Goal: Task Accomplishment & Management: Manage account settings

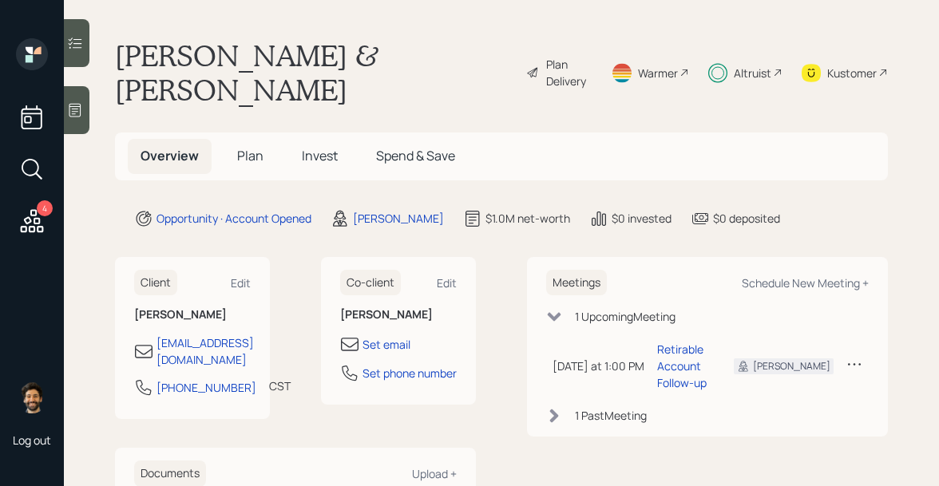
click at [238, 147] on span "Plan" at bounding box center [250, 156] width 26 height 18
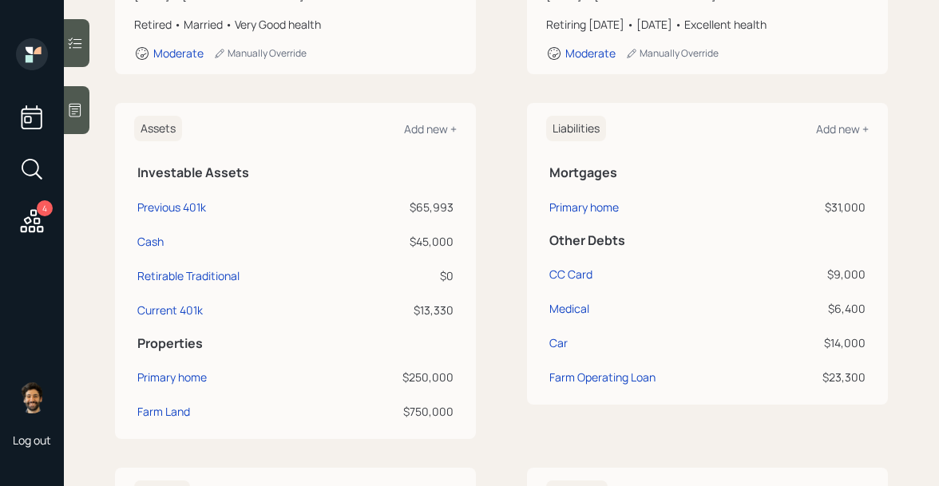
scroll to position [347, 0]
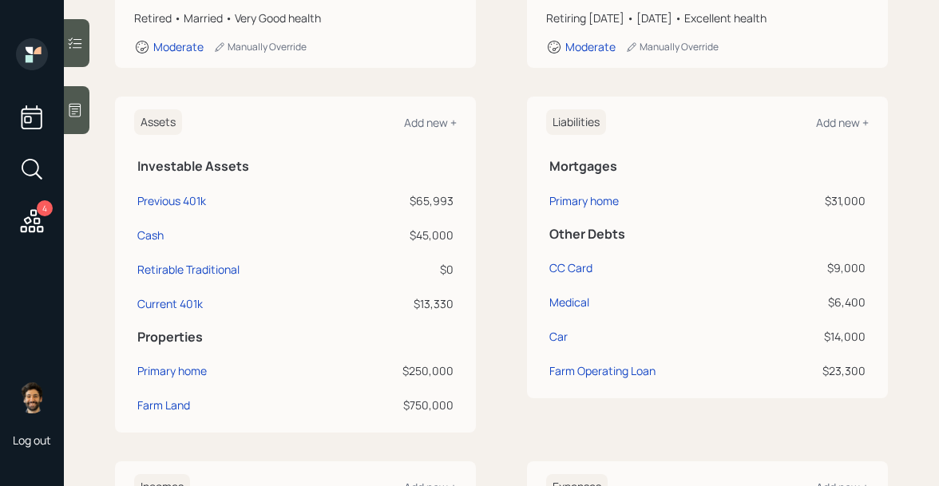
click at [30, 220] on icon at bounding box center [32, 220] width 23 height 23
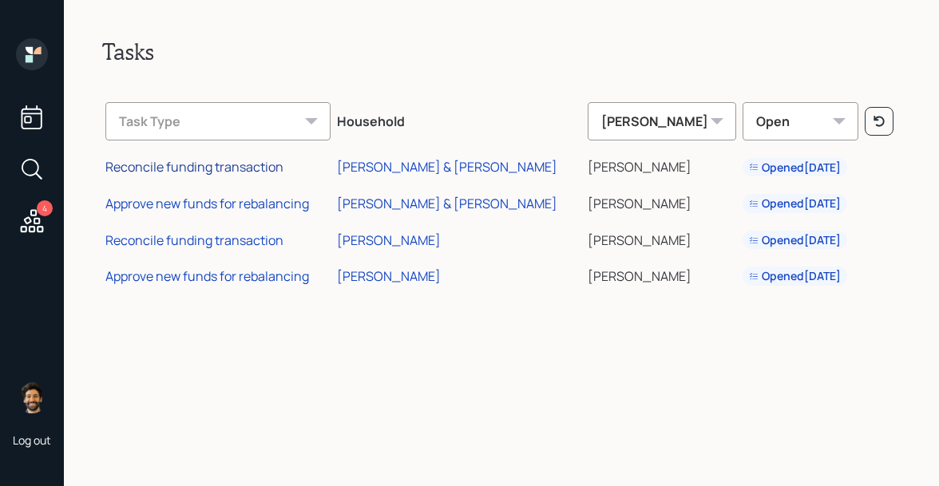
click at [240, 168] on div "Reconcile funding transaction" at bounding box center [194, 167] width 178 height 18
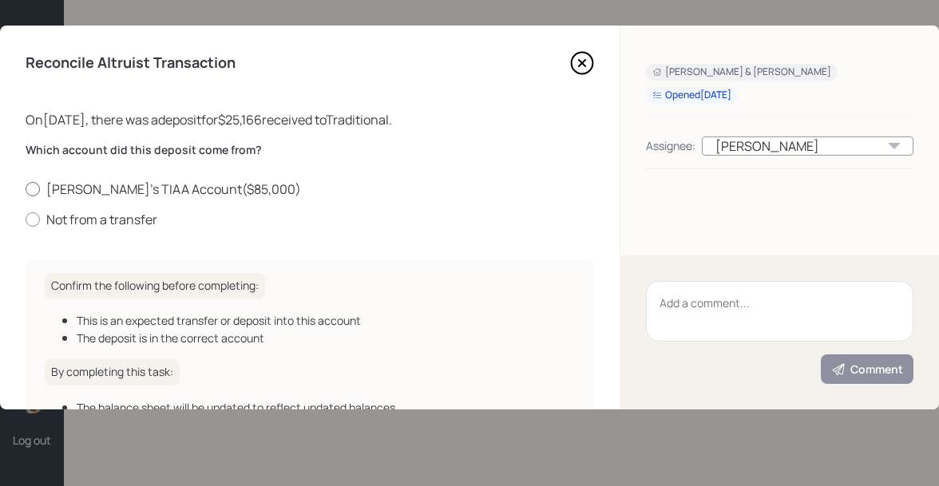
click at [57, 193] on label "Judah's TIAA Account ( $85,000 )" at bounding box center [310, 189] width 569 height 18
click at [26, 189] on input "Judah's TIAA Account ( $85,000 )" at bounding box center [25, 188] width 1 height 1
radio input "true"
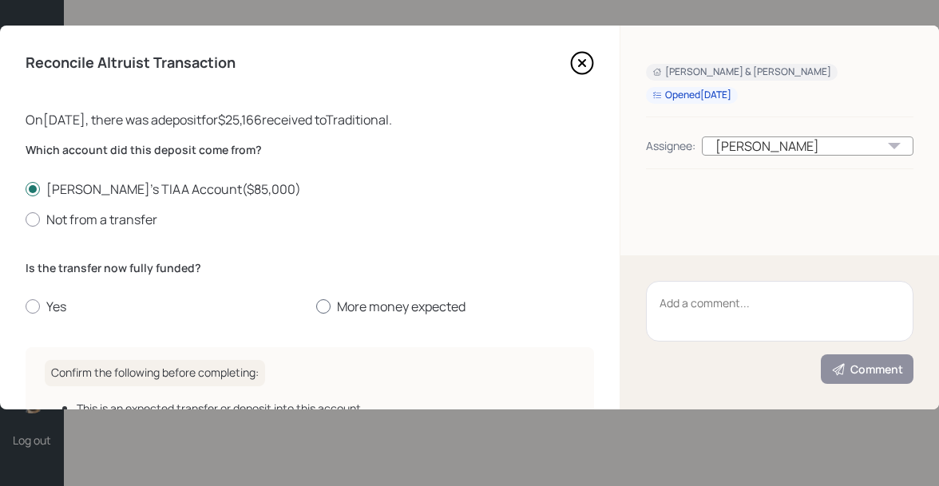
click at [360, 310] on label "More money expected" at bounding box center [455, 307] width 278 height 18
click at [316, 307] on input "More money expected" at bounding box center [315, 307] width 1 height 1
radio input "true"
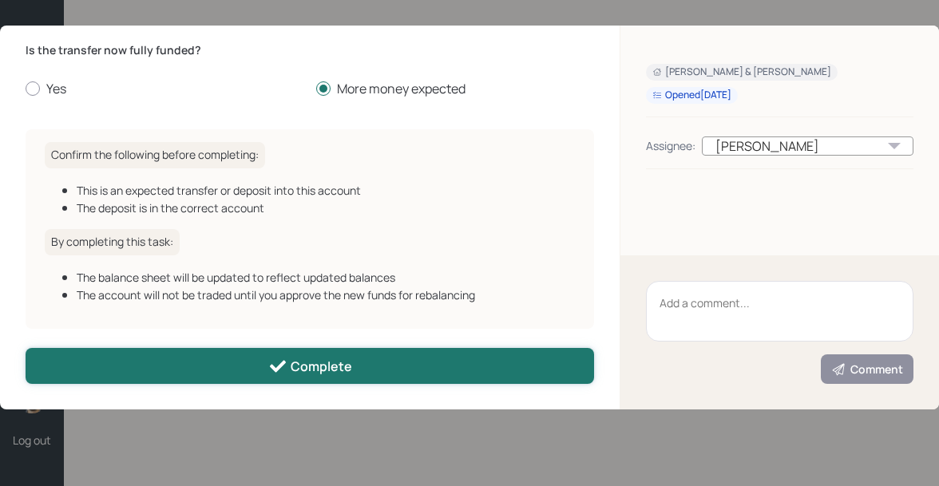
click at [237, 370] on button "Complete" at bounding box center [310, 366] width 569 height 36
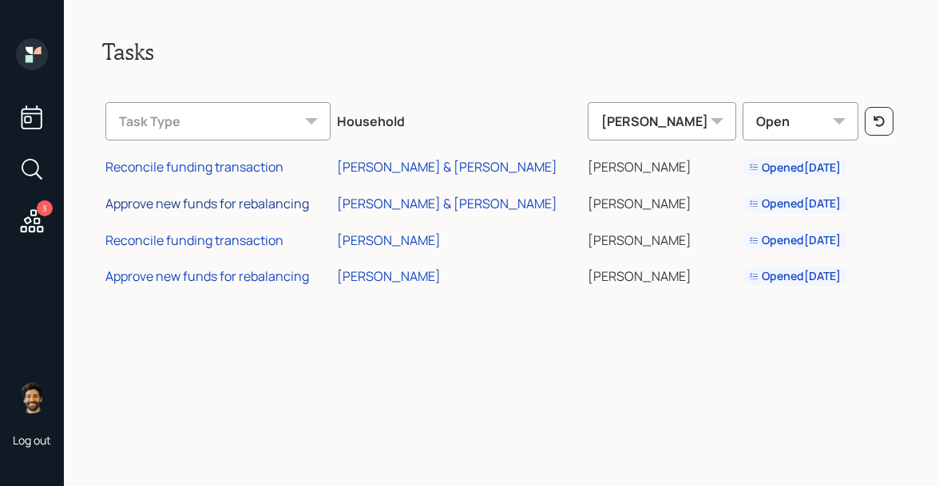
click at [190, 201] on div "Approve new funds for rebalancing" at bounding box center [207, 204] width 204 height 18
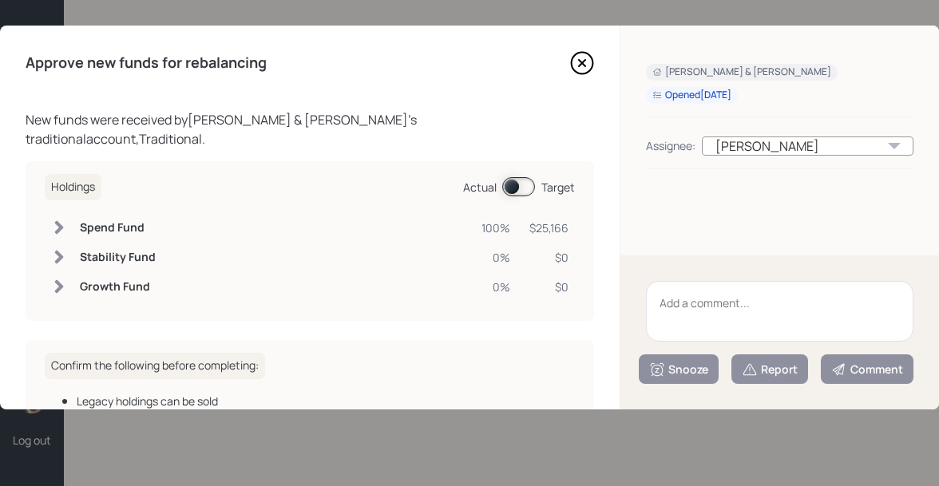
scroll to position [175, 0]
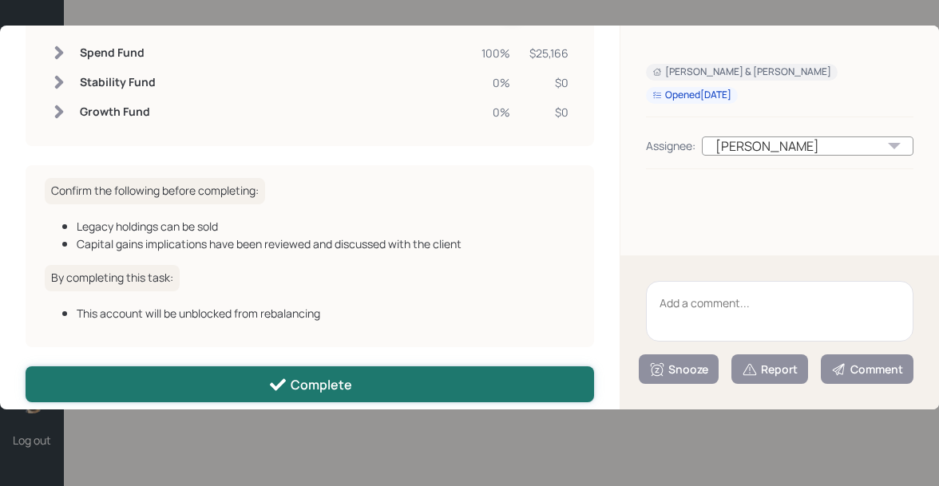
click at [200, 373] on button "Complete" at bounding box center [310, 385] width 569 height 36
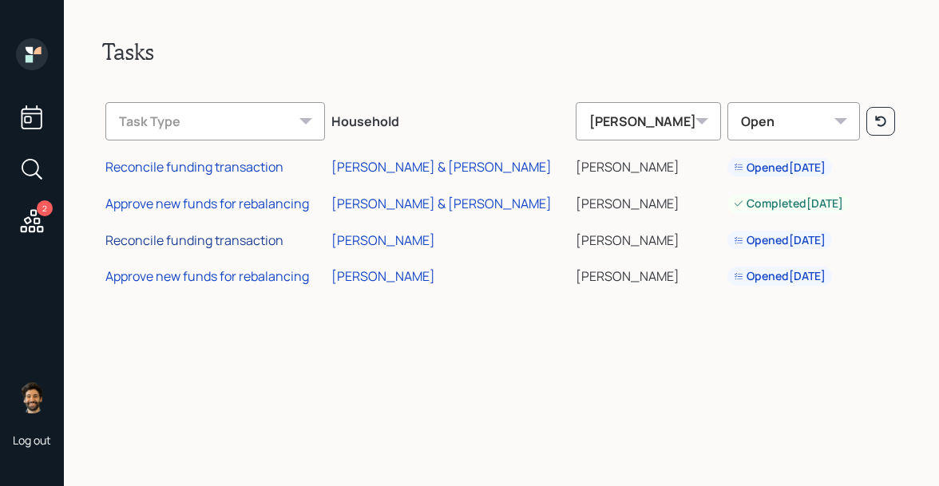
click at [212, 243] on div "Reconcile funding transaction" at bounding box center [194, 241] width 178 height 18
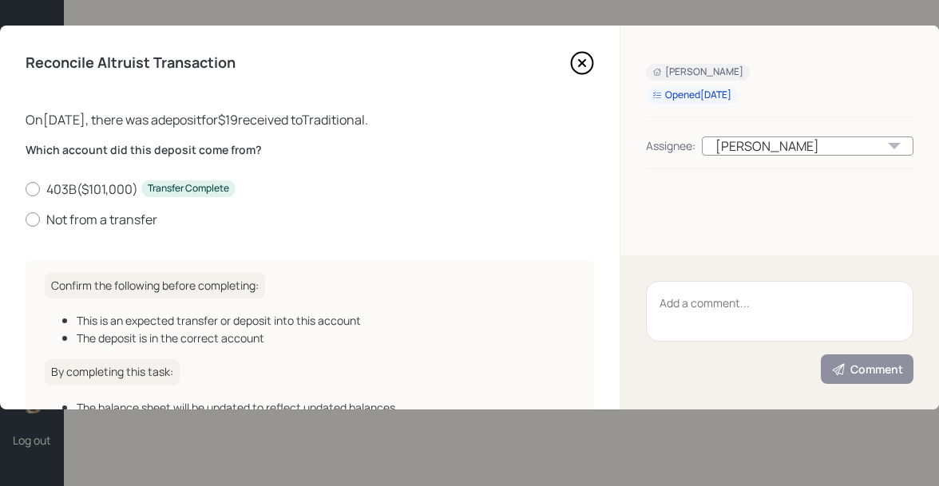
scroll to position [3, 0]
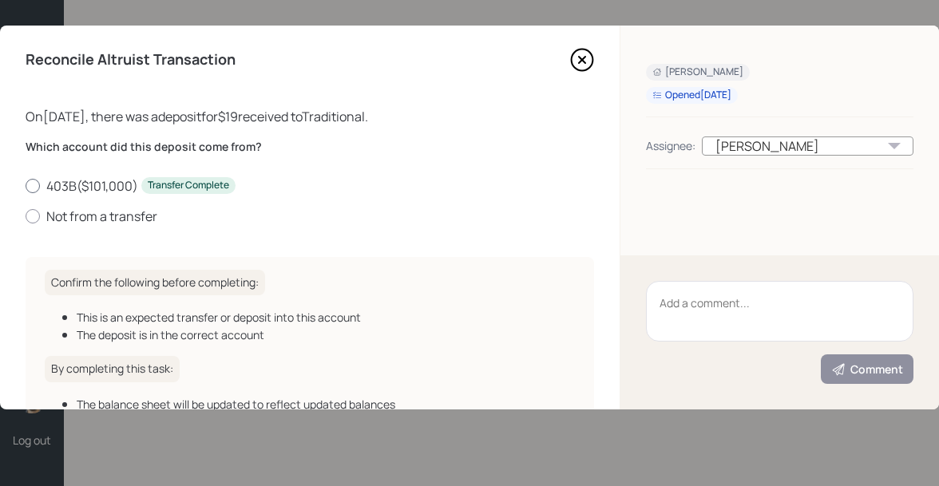
click at [74, 187] on label "403B ( $101,000 ) Transfer Complete" at bounding box center [310, 186] width 569 height 18
click at [26, 186] on input "403B ( $101,000 ) Transfer Complete" at bounding box center [25, 185] width 1 height 1
radio input "true"
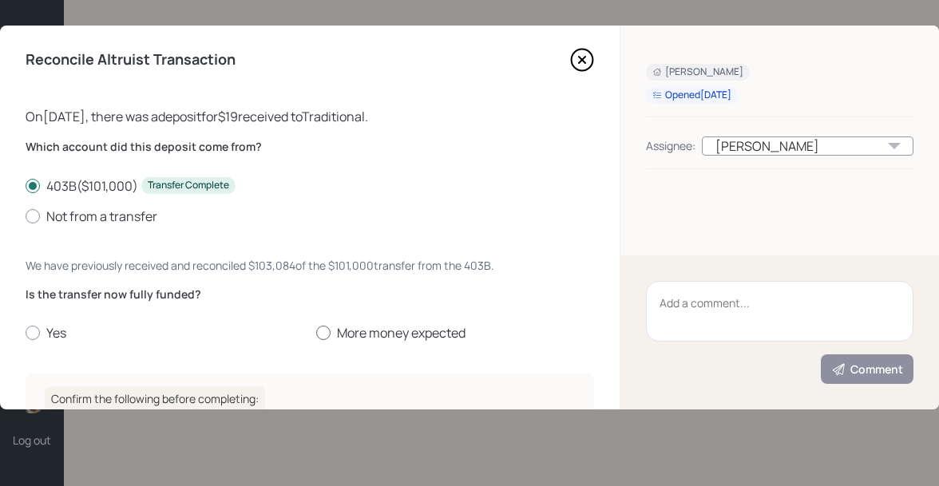
click at [332, 329] on label "More money expected" at bounding box center [455, 333] width 278 height 18
click at [316, 333] on input "More money expected" at bounding box center [315, 333] width 1 height 1
radio input "true"
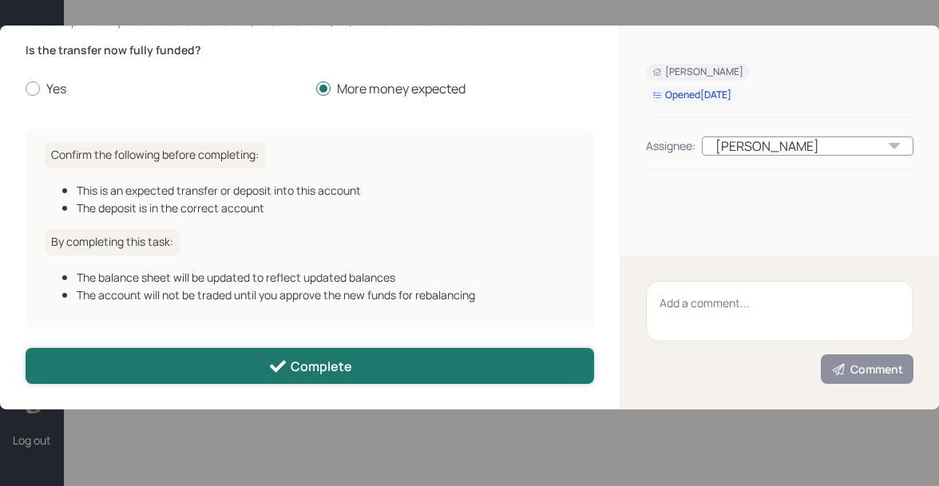
click at [260, 364] on button "Complete" at bounding box center [310, 366] width 569 height 36
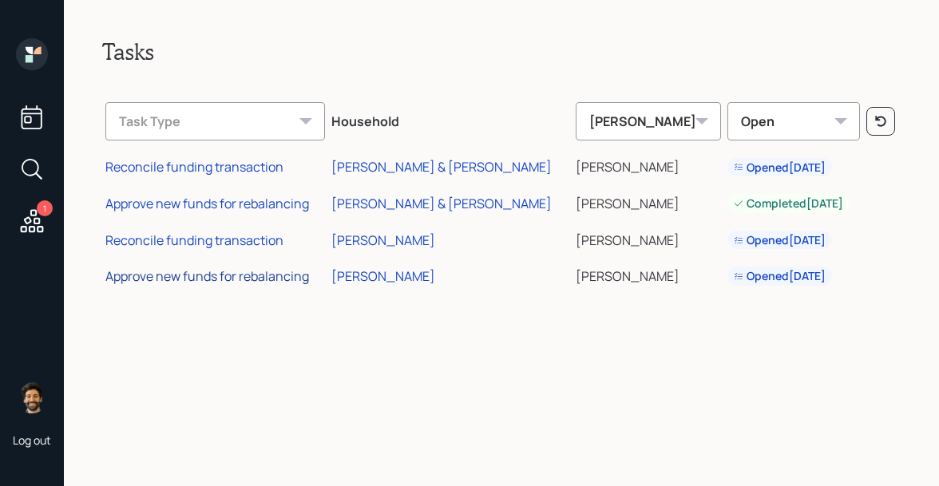
click at [150, 275] on div "Approve new funds for rebalancing" at bounding box center [207, 277] width 204 height 18
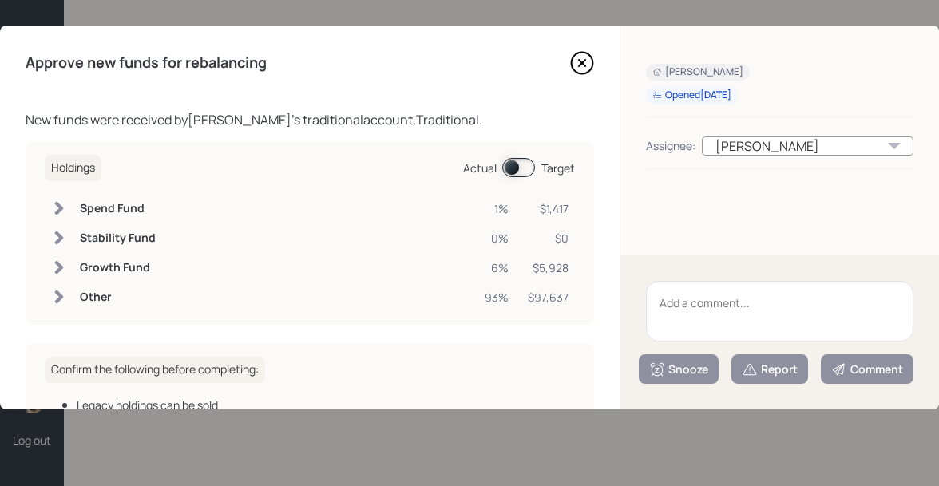
scroll to position [198, 0]
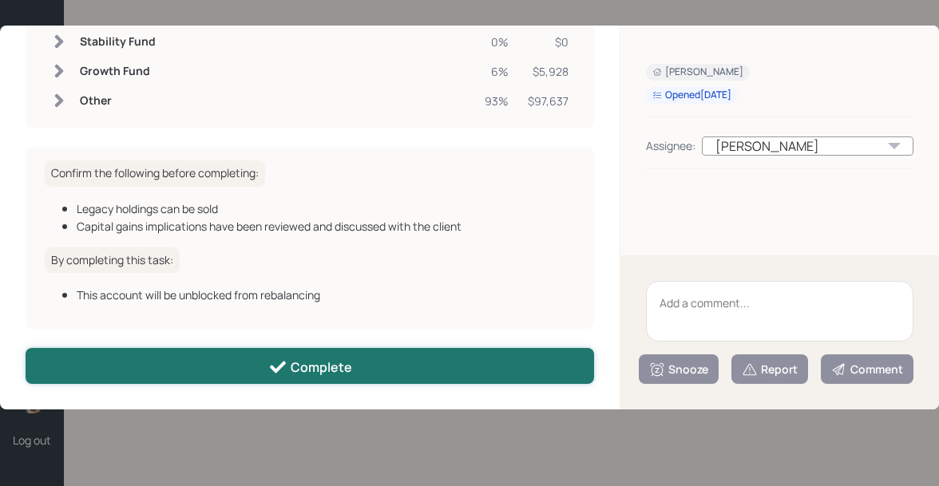
click at [270, 354] on button "Complete" at bounding box center [310, 366] width 569 height 36
